Goal: Transaction & Acquisition: Purchase product/service

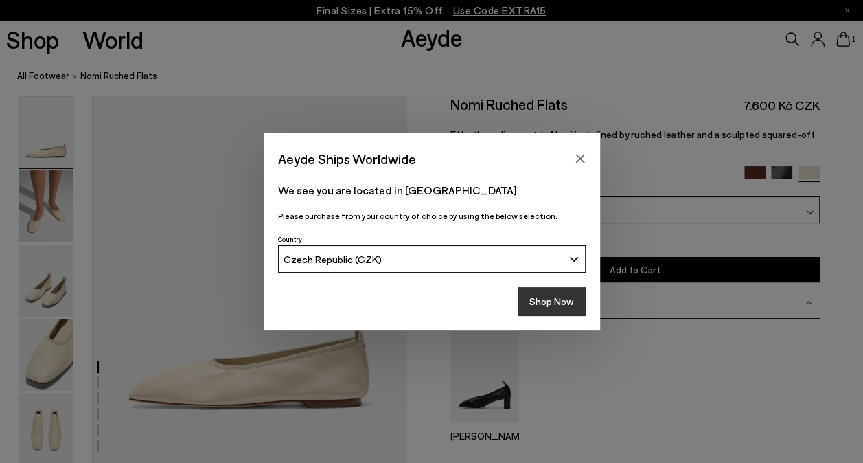
click at [564, 300] on button "Shop Now" at bounding box center [552, 301] width 68 height 29
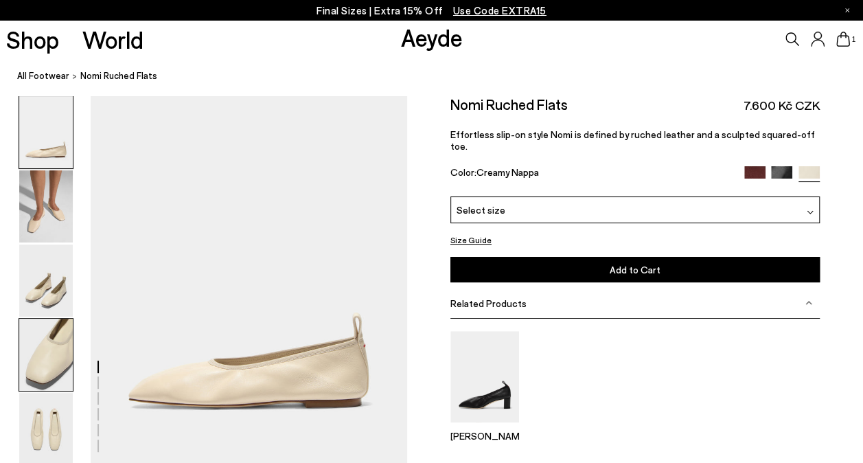
click at [49, 367] on img at bounding box center [46, 355] width 54 height 72
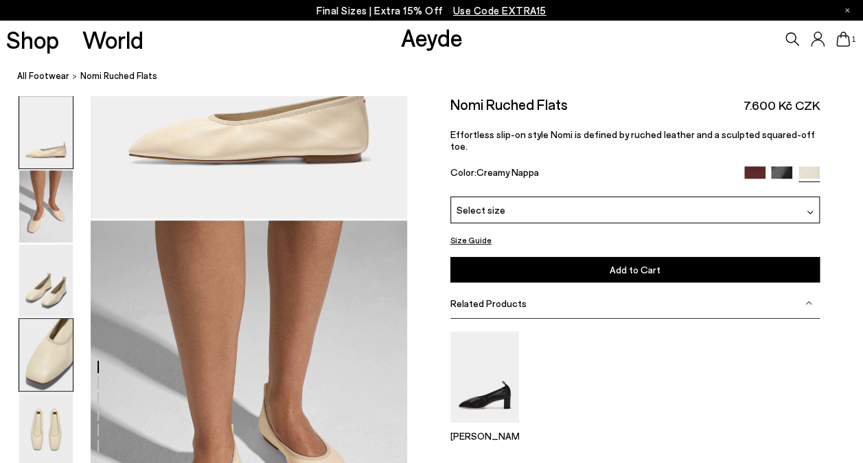
click at [49, 367] on img at bounding box center [46, 355] width 54 height 72
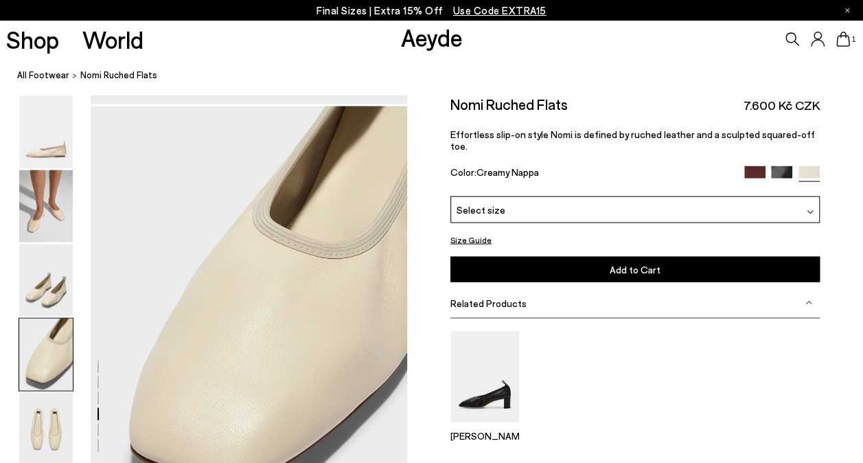
scroll to position [1218, 0]
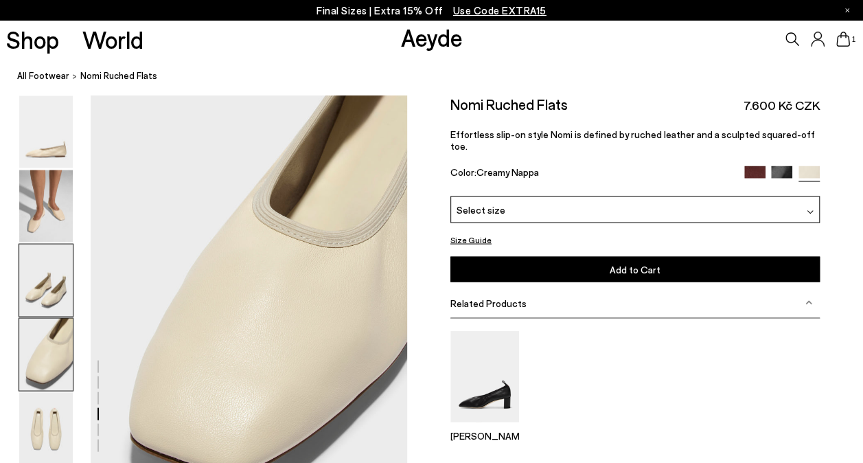
click at [44, 283] on img at bounding box center [46, 280] width 54 height 72
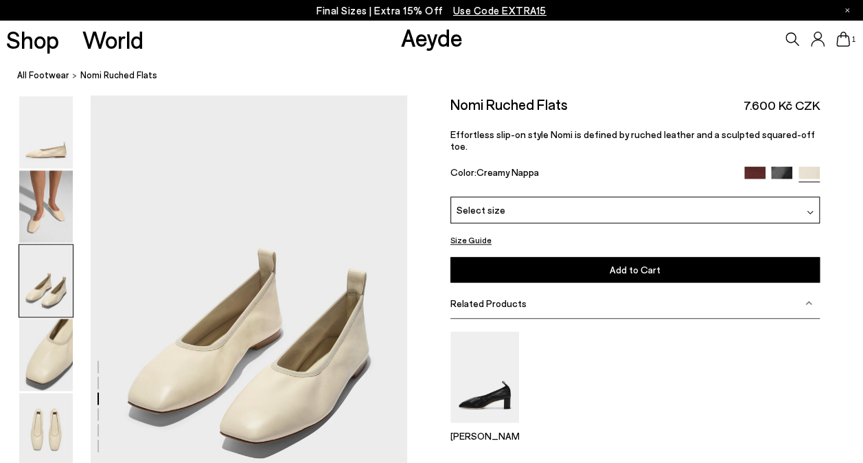
scroll to position [794, 0]
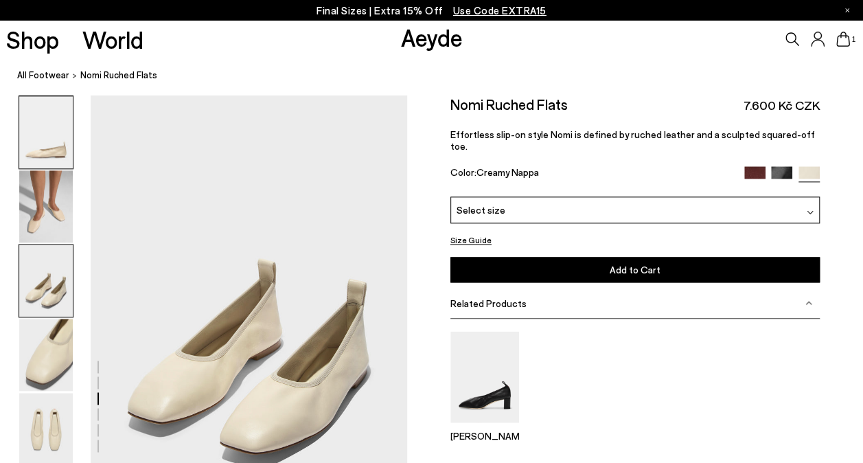
click at [56, 154] on img at bounding box center [46, 132] width 54 height 72
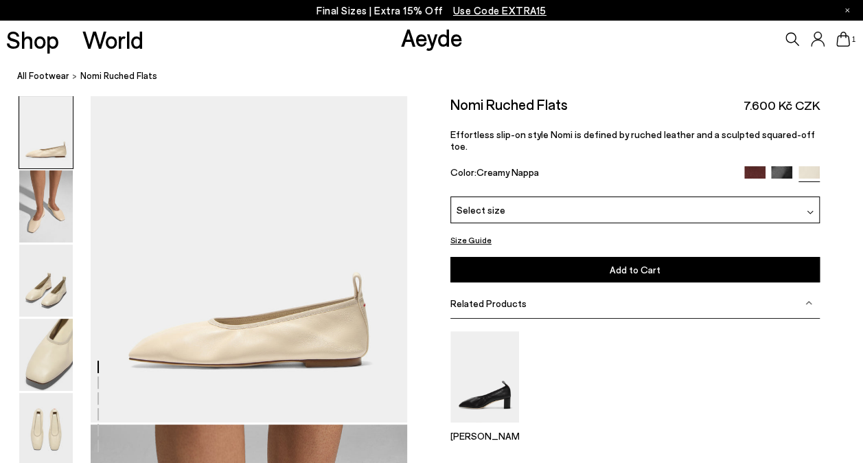
scroll to position [0, 0]
